Goal: Information Seeking & Learning: Understand process/instructions

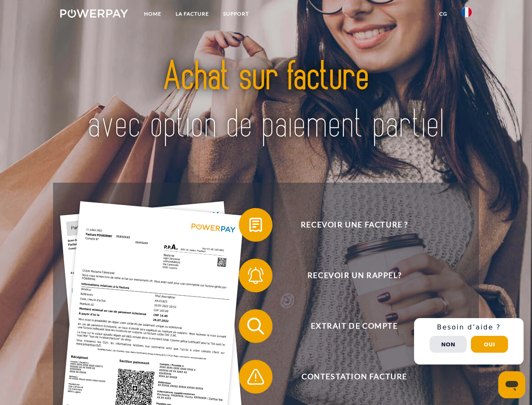
click at [94, 15] on img at bounding box center [94, 13] width 68 height 8
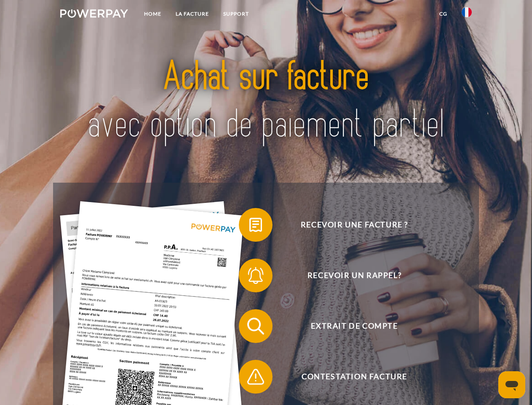
click at [467, 15] on img at bounding box center [467, 12] width 10 height 10
click at [443, 14] on link "CG" at bounding box center [443, 13] width 22 height 15
click at [250, 226] on span at bounding box center [243, 225] width 42 height 42
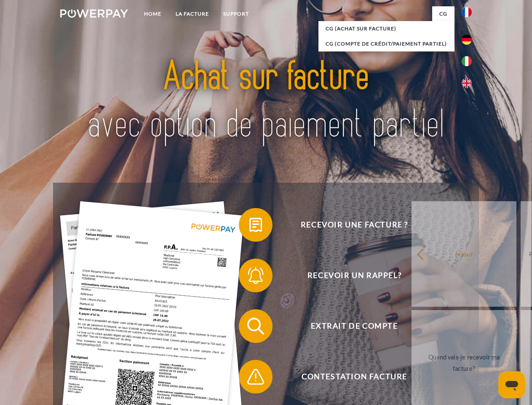
click at [250, 277] on span at bounding box center [243, 275] width 42 height 42
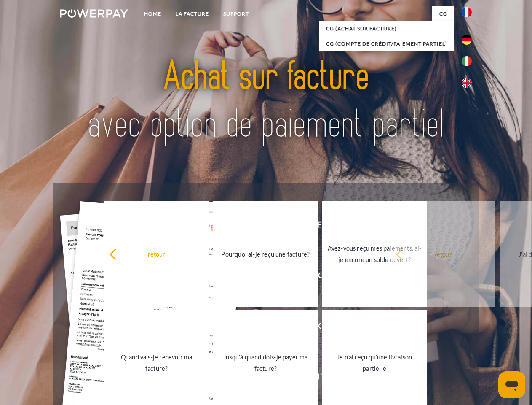
click at [250, 327] on link "Jusqu'à quand dois-je payer ma facture?" at bounding box center [265, 362] width 105 height 105
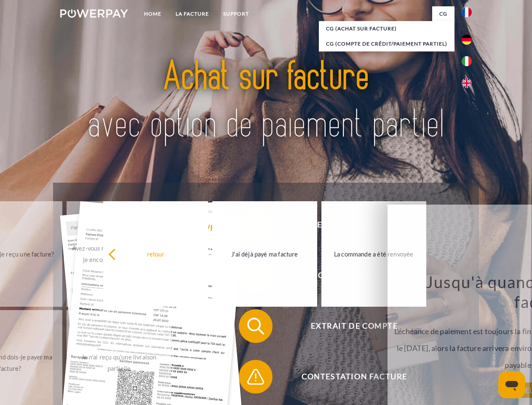
click at [250, 378] on span at bounding box center [243, 376] width 42 height 42
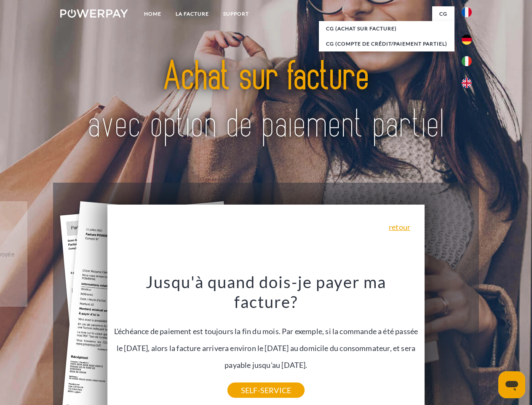
click at [469, 341] on div "Recevoir une facture ? Recevoir un rappel? Extrait de compte retour" at bounding box center [266, 350] width 426 height 337
click at [448, 343] on span "Extrait de compte" at bounding box center [354, 326] width 207 height 34
click at [490, 344] on header "Home LA FACTURE Support" at bounding box center [266, 291] width 532 height 582
